Goal: Task Accomplishment & Management: Manage account settings

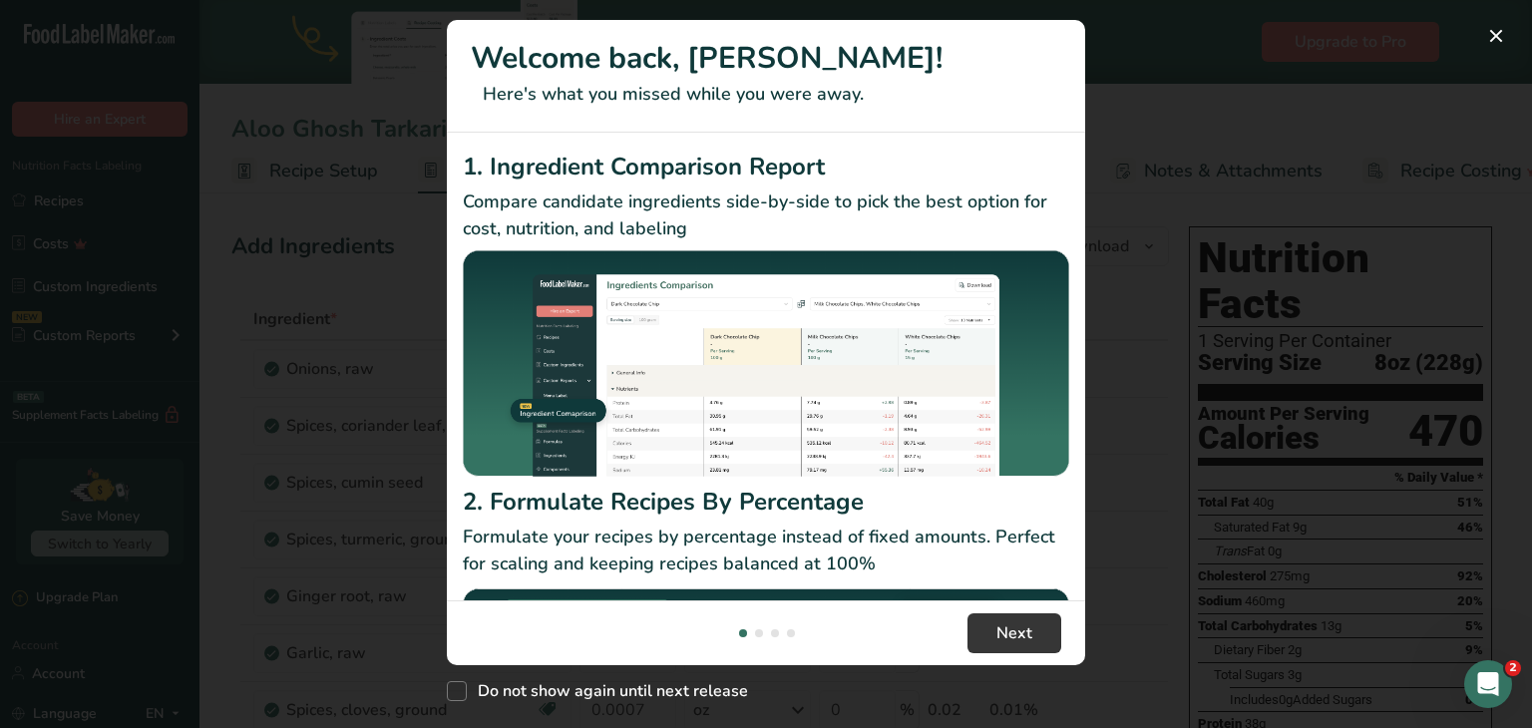
click at [1176, 71] on div "New Features" at bounding box center [766, 364] width 1532 height 728
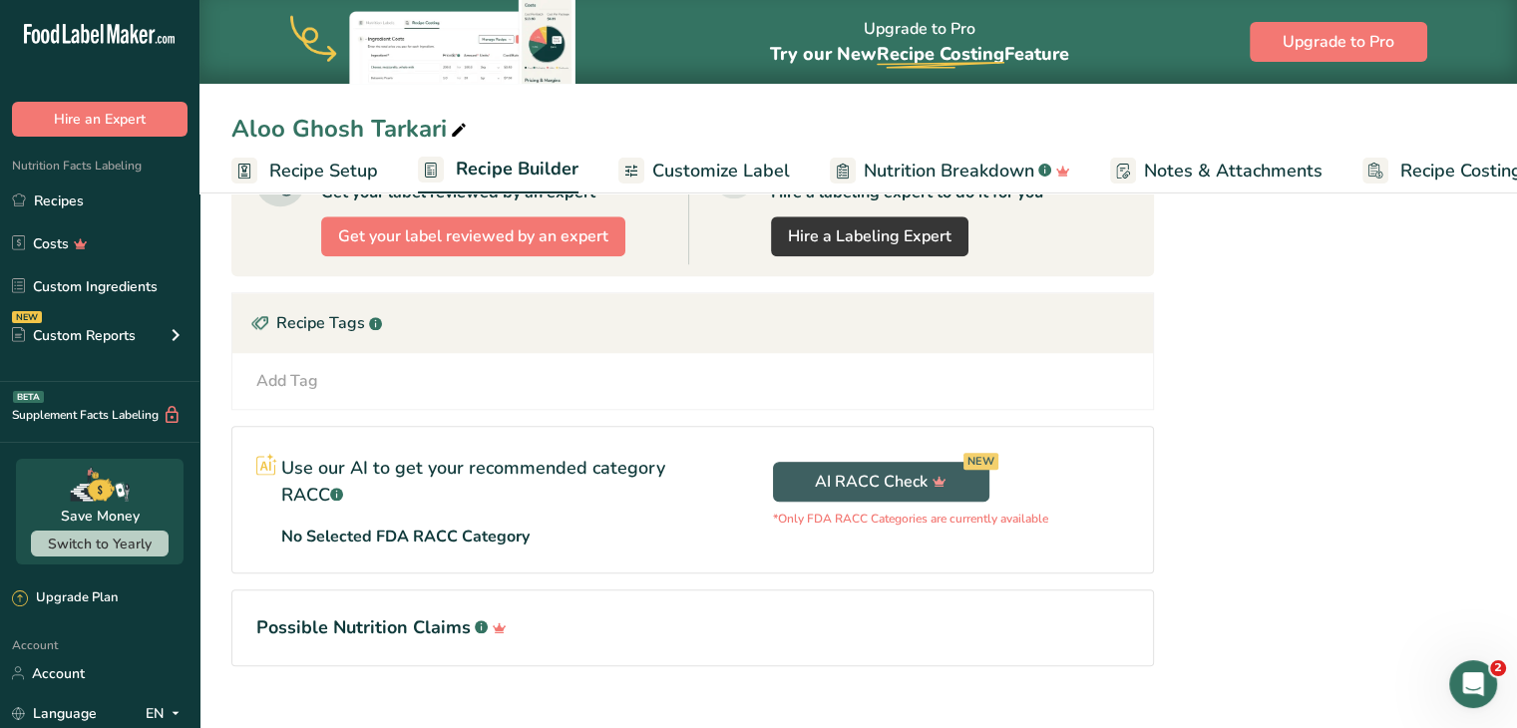
scroll to position [1913, 0]
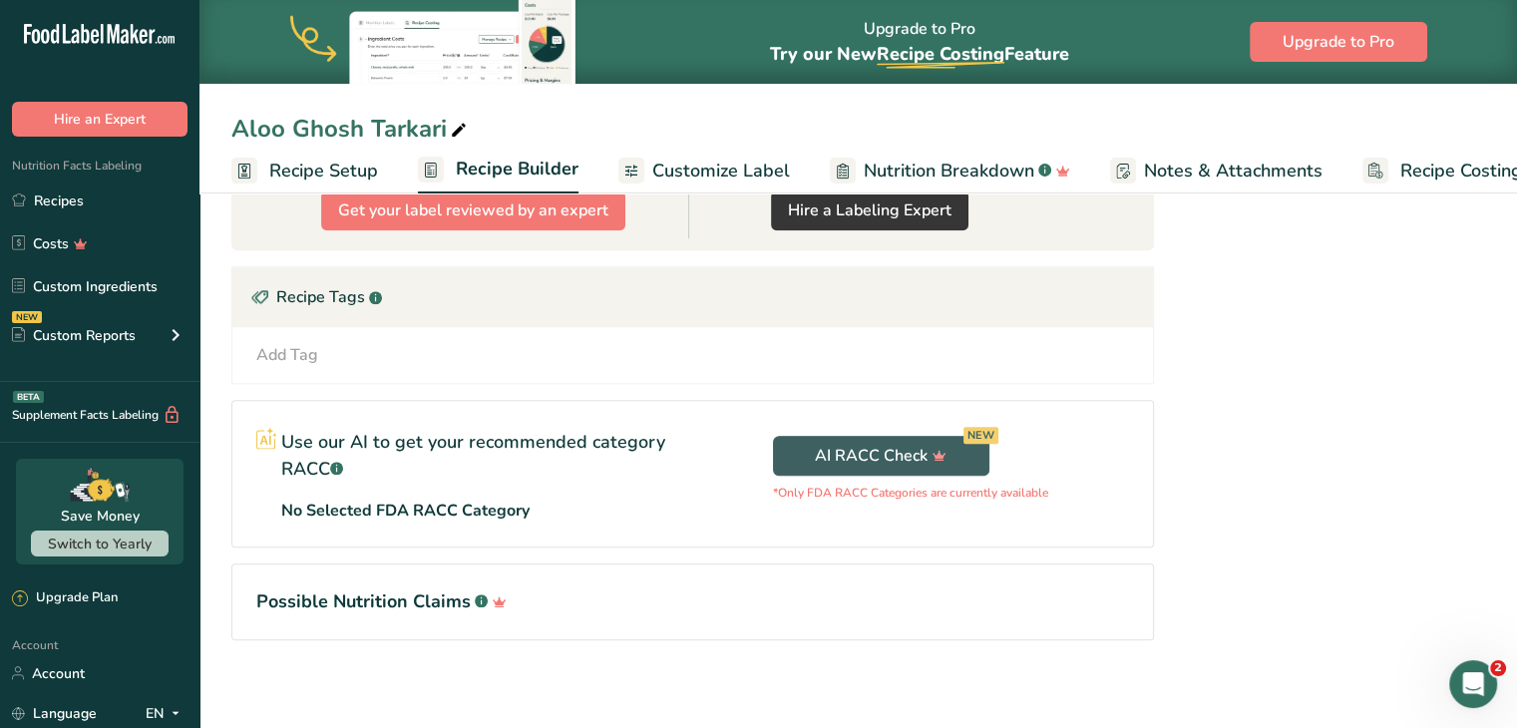
drag, startPoint x: 82, startPoint y: 672, endPoint x: 799, endPoint y: 524, distance: 732.5
click at [82, 672] on link "Account" at bounding box center [100, 673] width 200 height 35
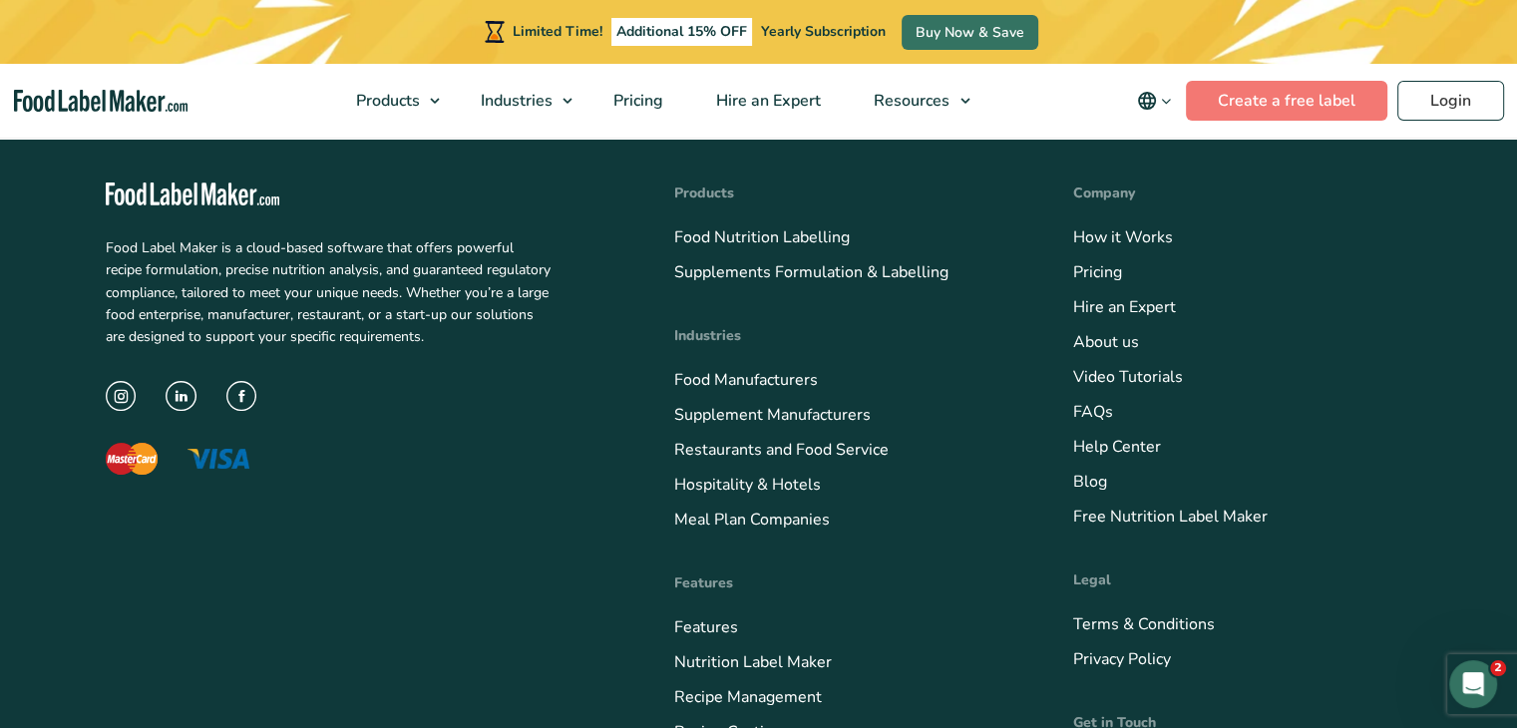
scroll to position [1462, 0]
